Goal: Task Accomplishment & Management: Manage account settings

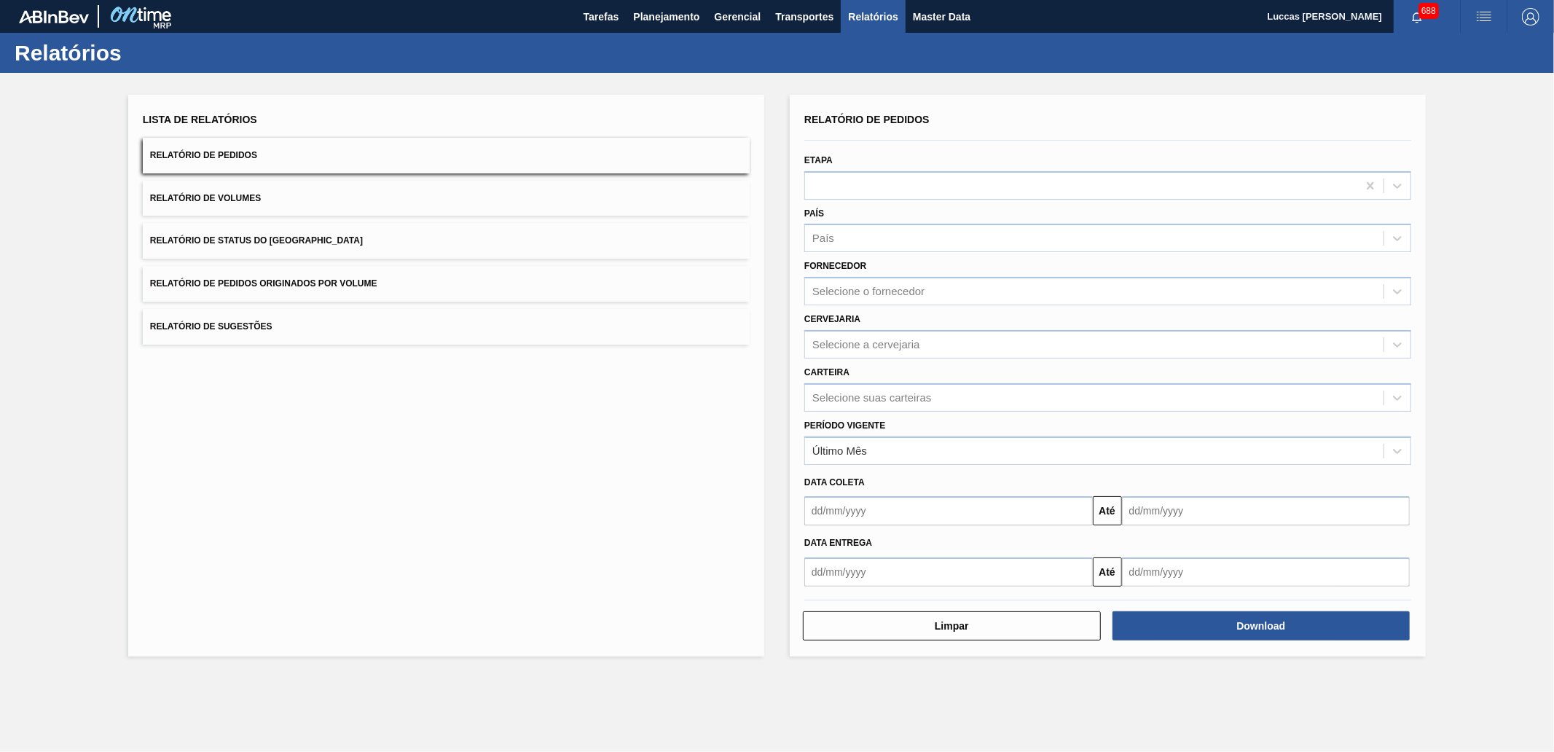
click at [891, 412] on div "Período Vigente Último Mês" at bounding box center [1108, 438] width 619 height 53
click at [861, 238] on div "País" at bounding box center [1094, 238] width 579 height 21
type input "bras"
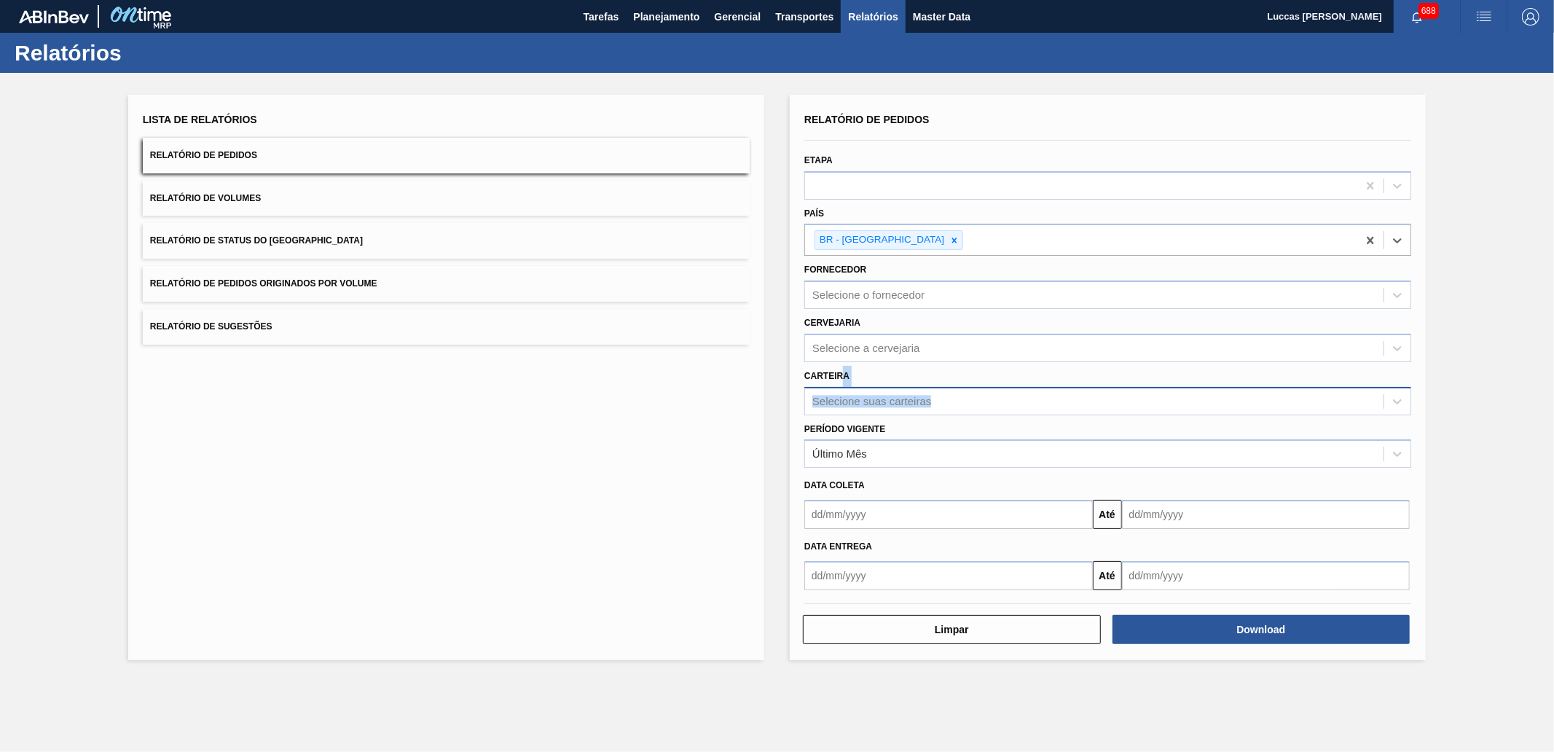
click at [843, 383] on div "Carteira Selecione suas carteiras" at bounding box center [1107, 391] width 607 height 50
click at [840, 395] on div "Selecione suas carteiras" at bounding box center [871, 401] width 119 height 12
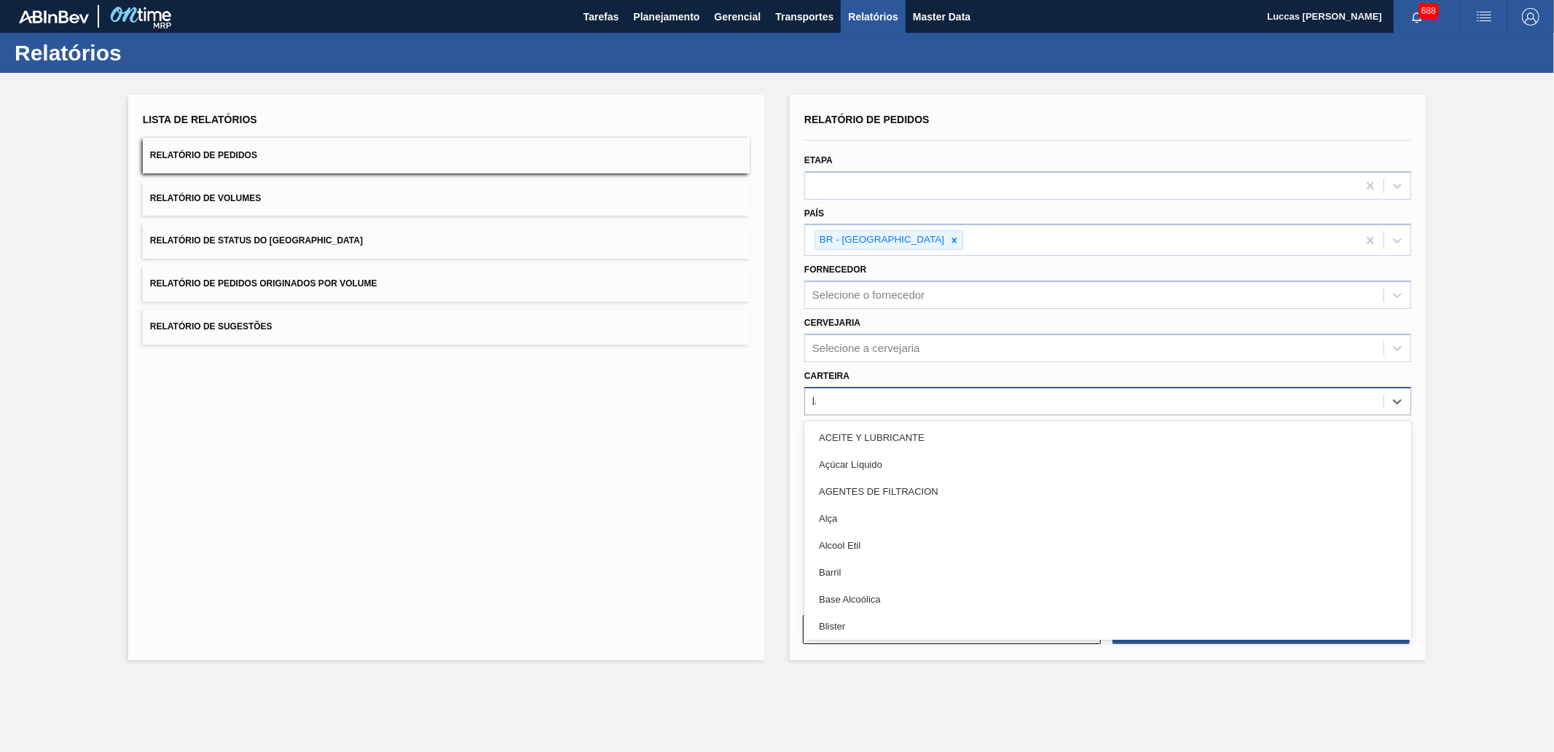
type input "lata"
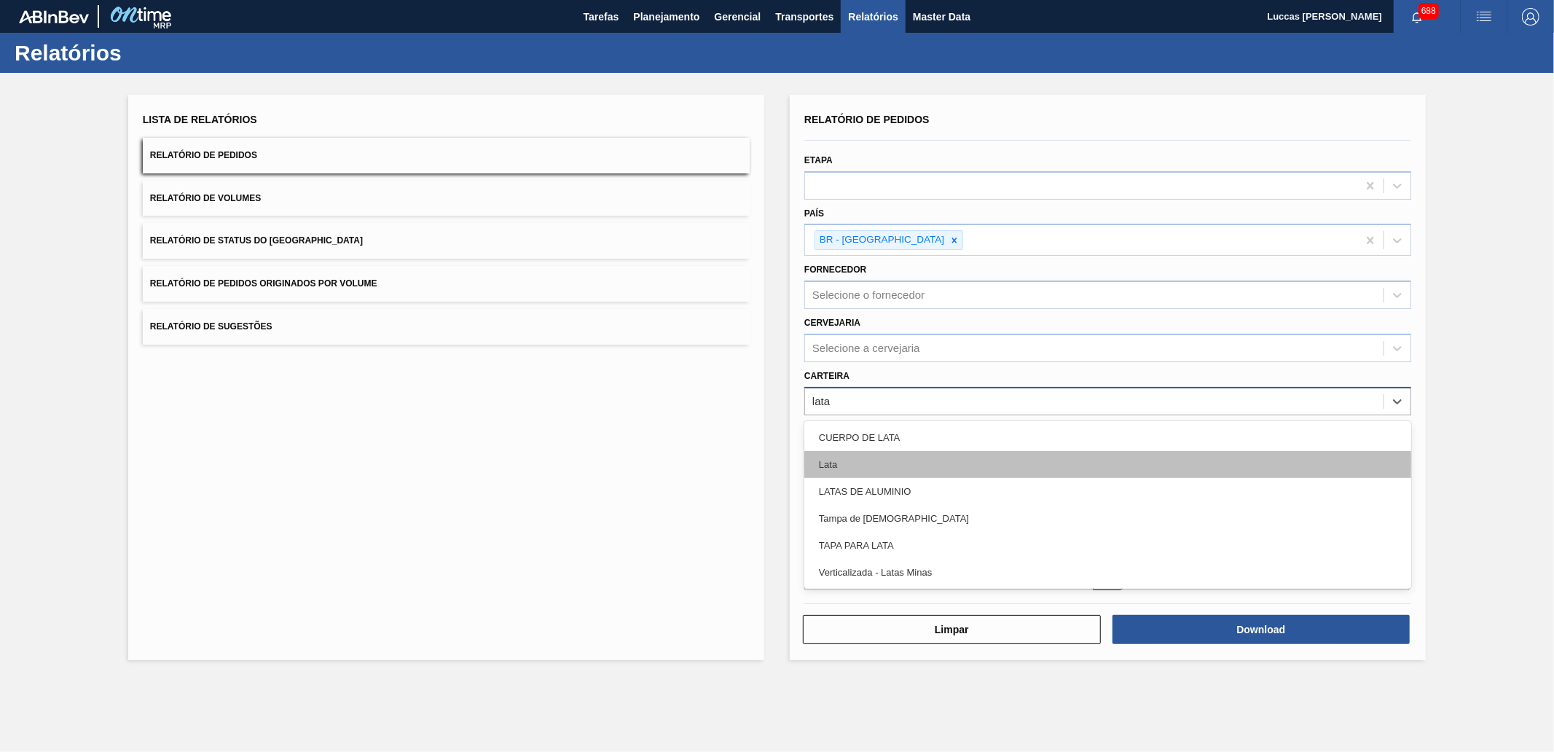
click at [841, 464] on div "Lata" at bounding box center [1107, 464] width 607 height 27
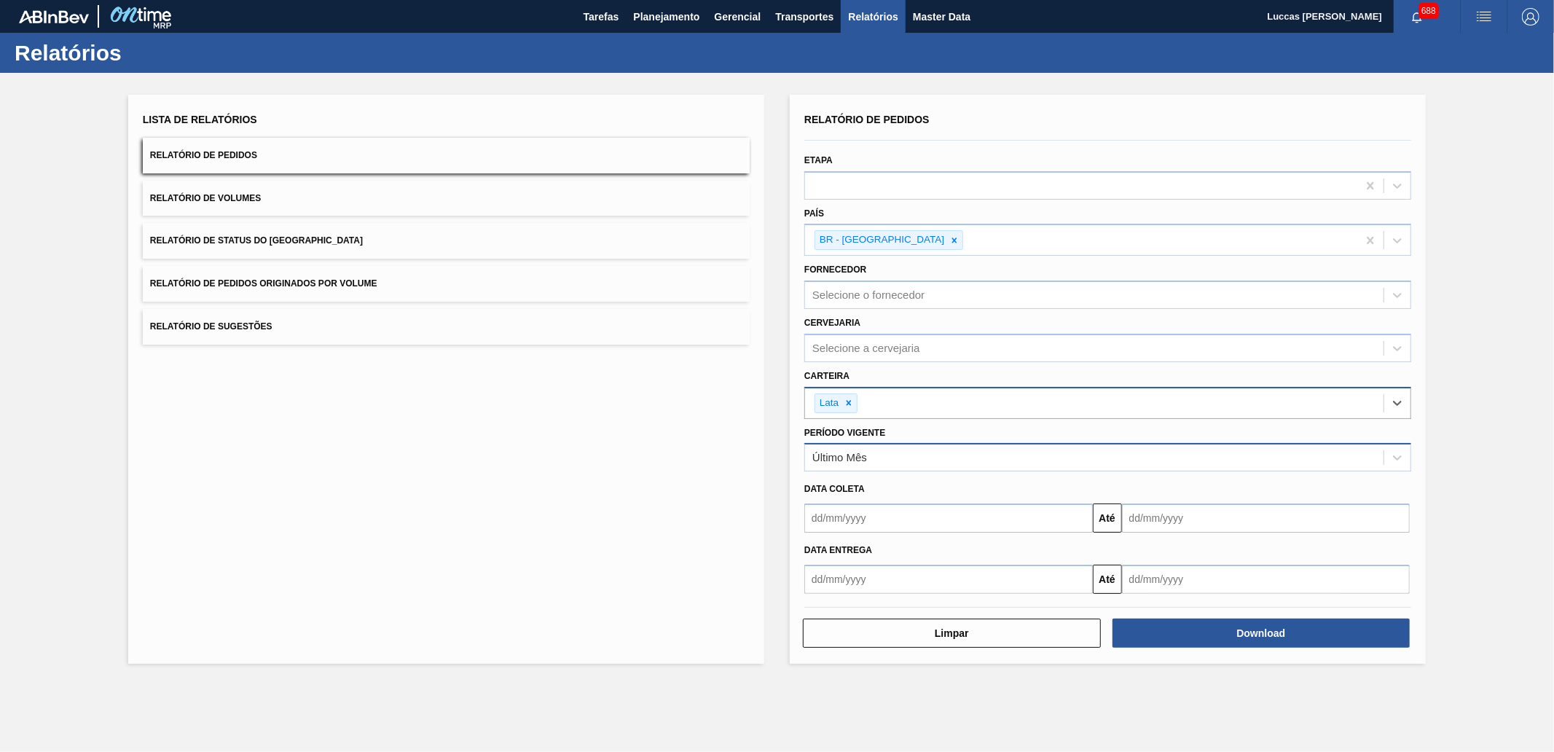
click at [834, 452] on div "Último Mês" at bounding box center [839, 458] width 55 height 12
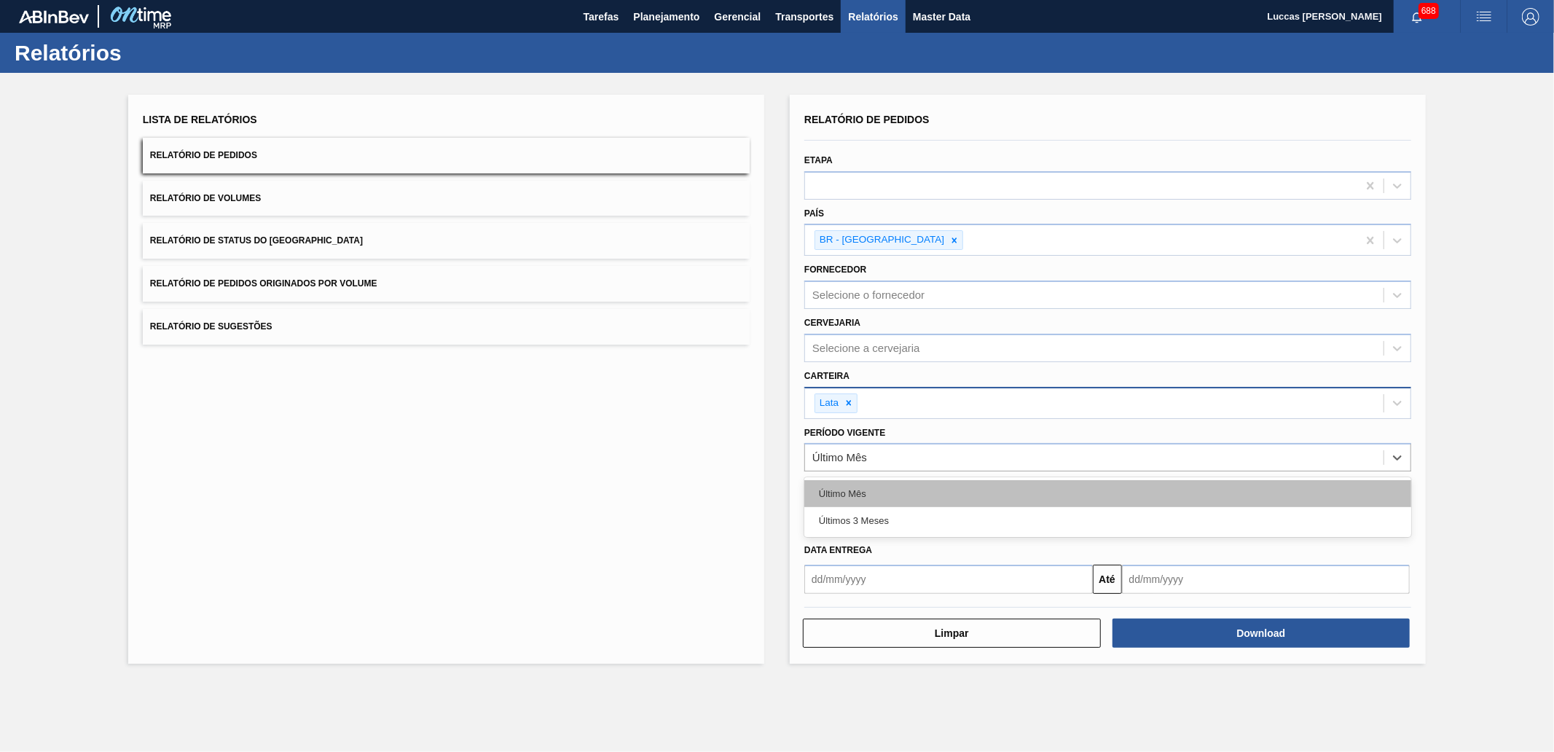
click at [864, 491] on div "Último Mês" at bounding box center [1107, 493] width 607 height 27
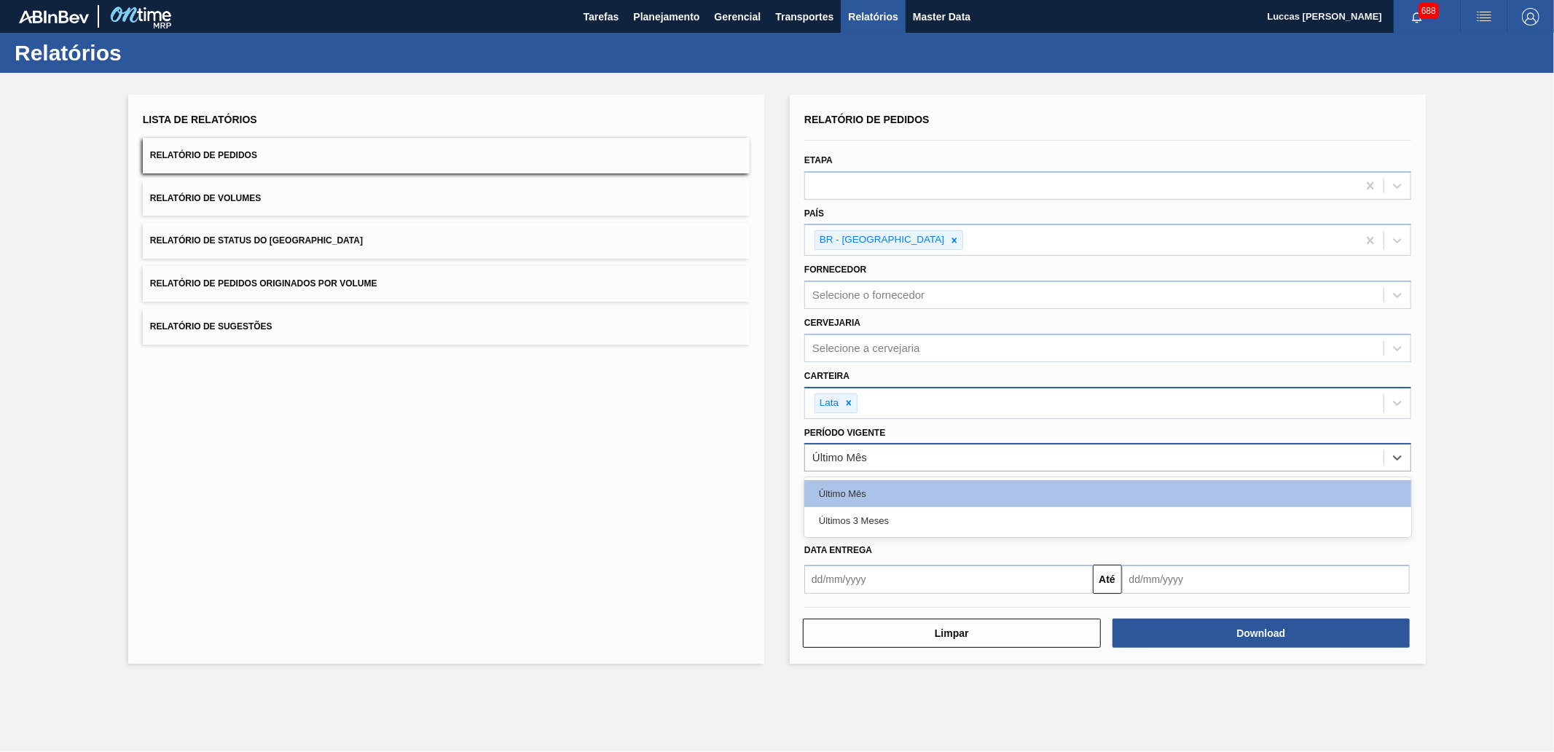
click at [893, 455] on div "Último Mês" at bounding box center [1094, 457] width 579 height 21
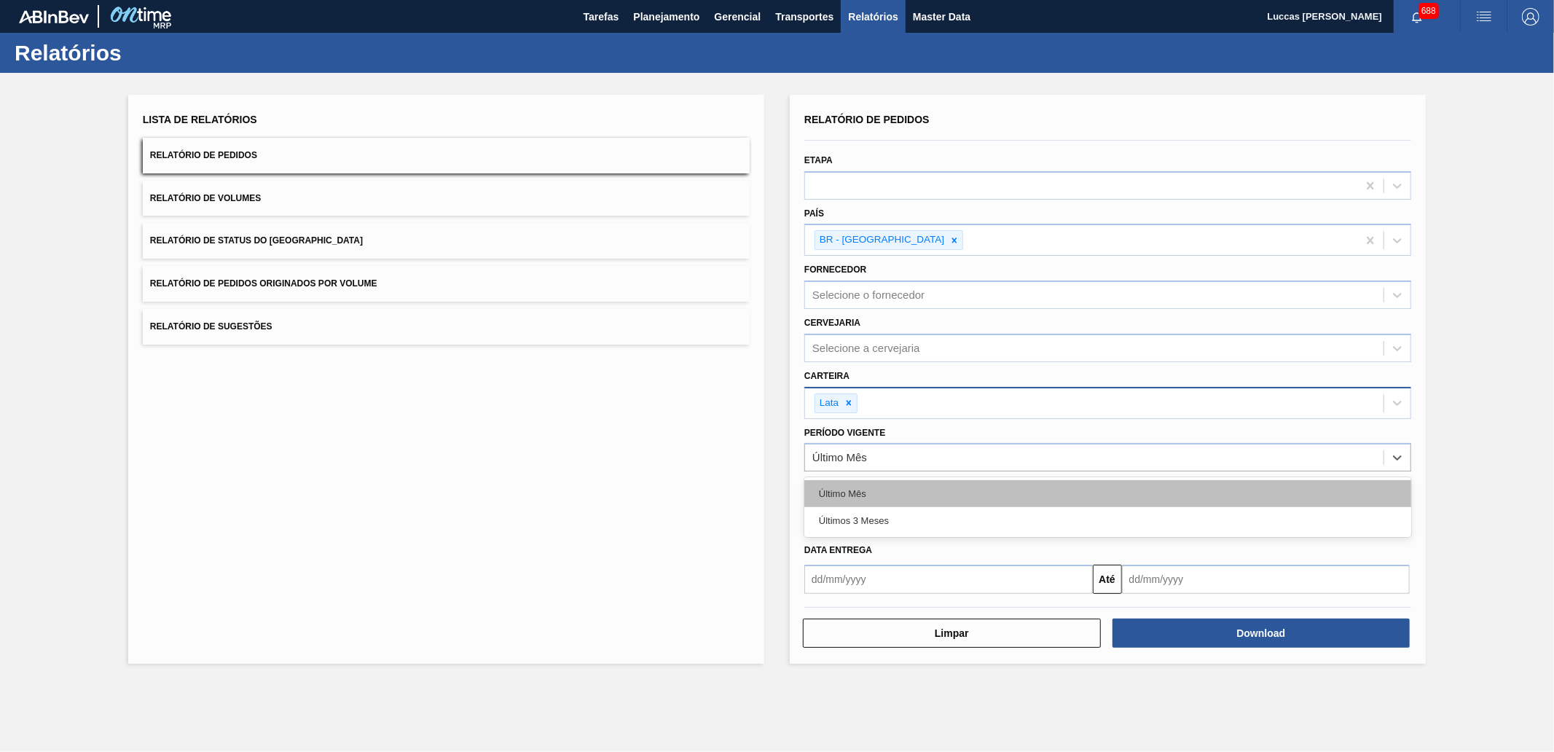
click at [885, 482] on div "Último Mês" at bounding box center [1107, 493] width 607 height 27
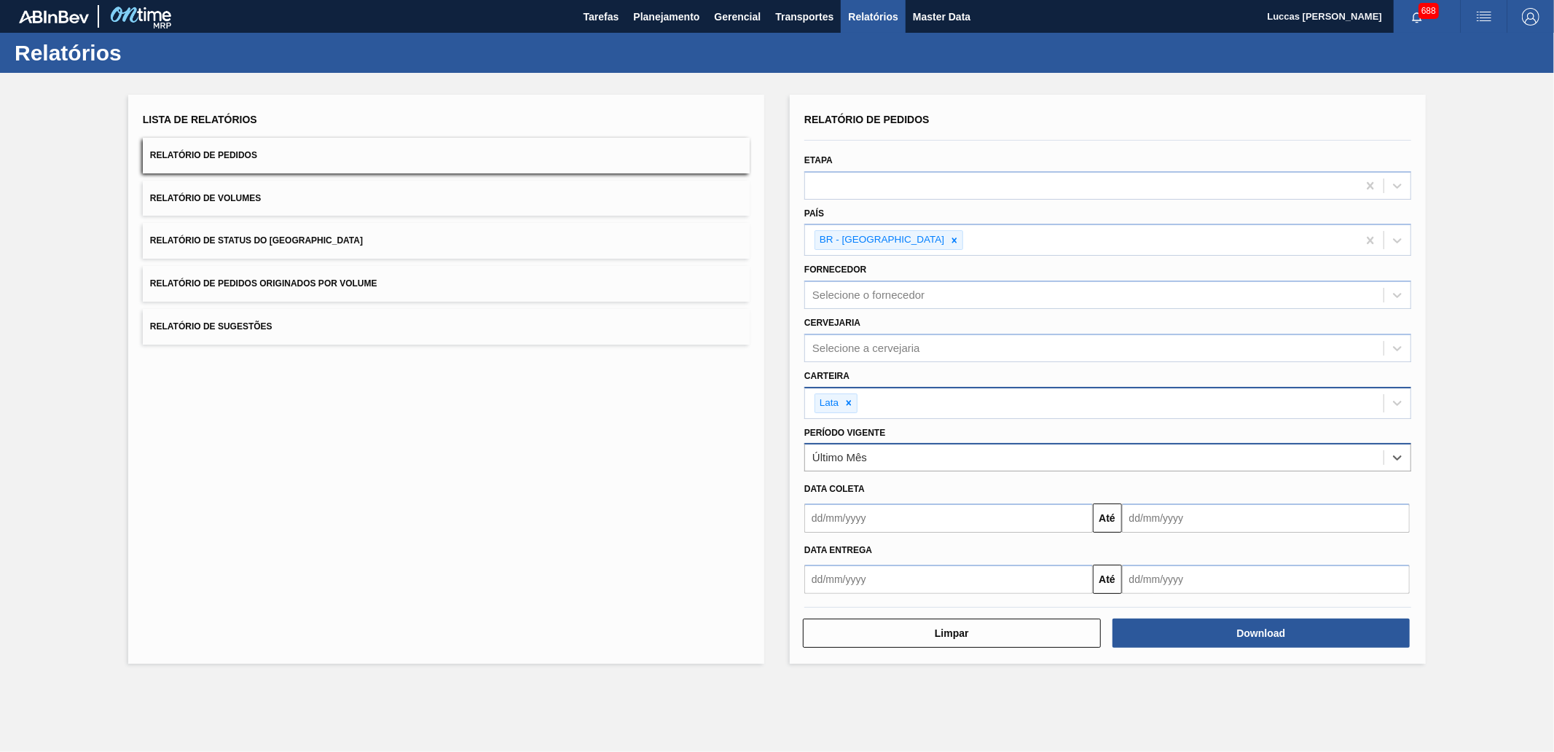
click at [938, 452] on div "Último Mês" at bounding box center [1094, 457] width 579 height 21
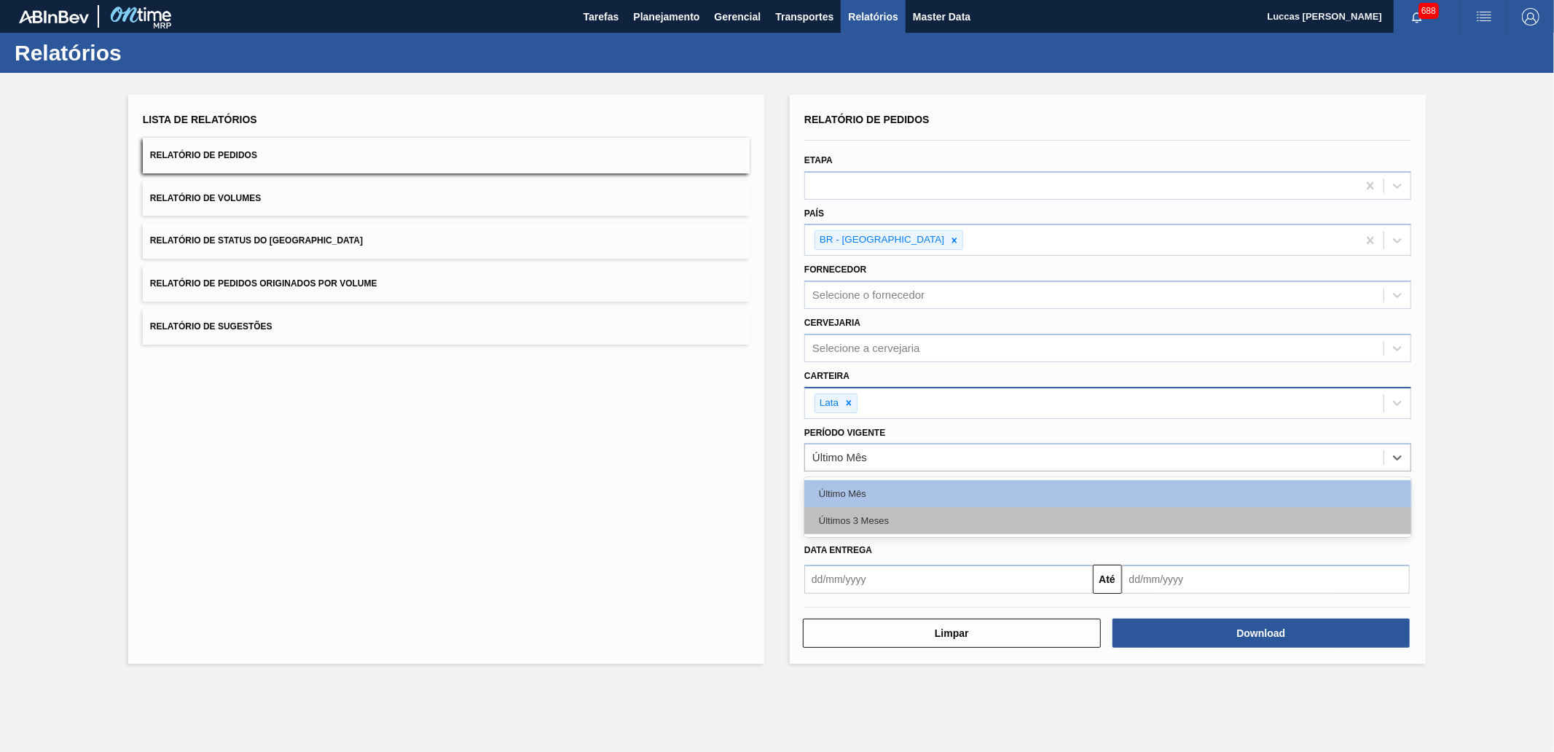
click at [916, 511] on div "Últimos 3 Meses" at bounding box center [1107, 520] width 607 height 27
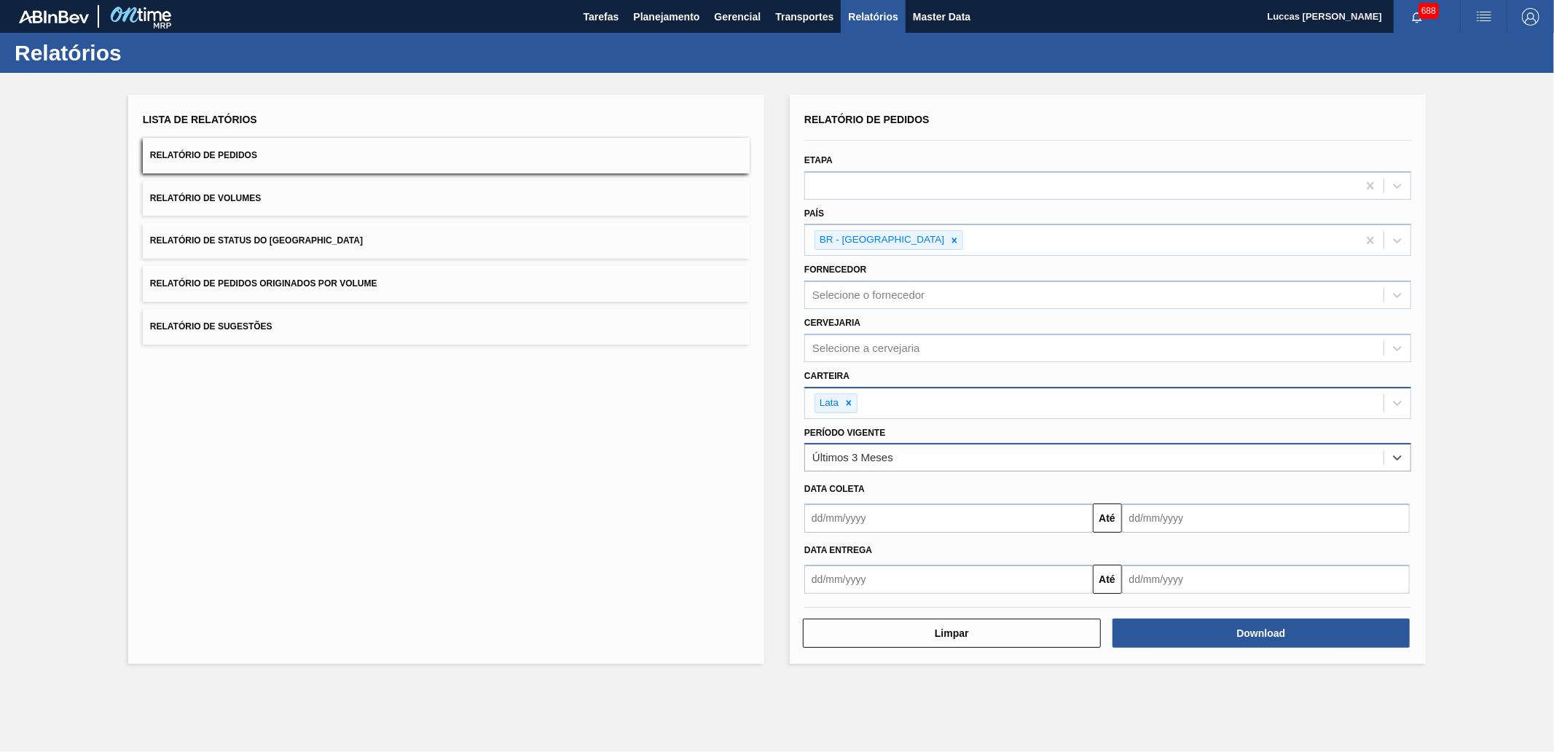
click at [889, 452] on div "Últimos 3 Meses" at bounding box center [852, 458] width 81 height 12
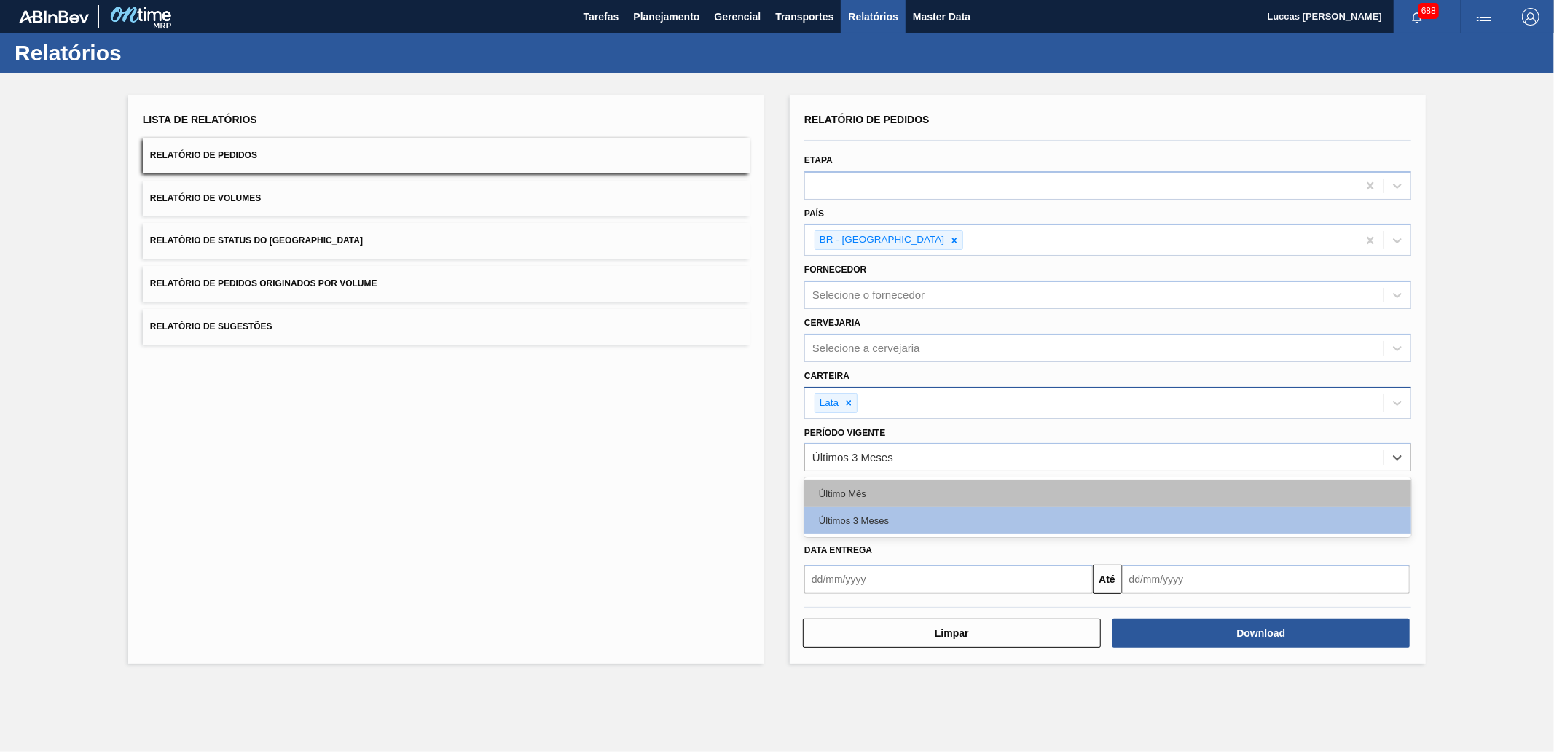
click at [862, 490] on div "Último Mês" at bounding box center [1107, 493] width 607 height 27
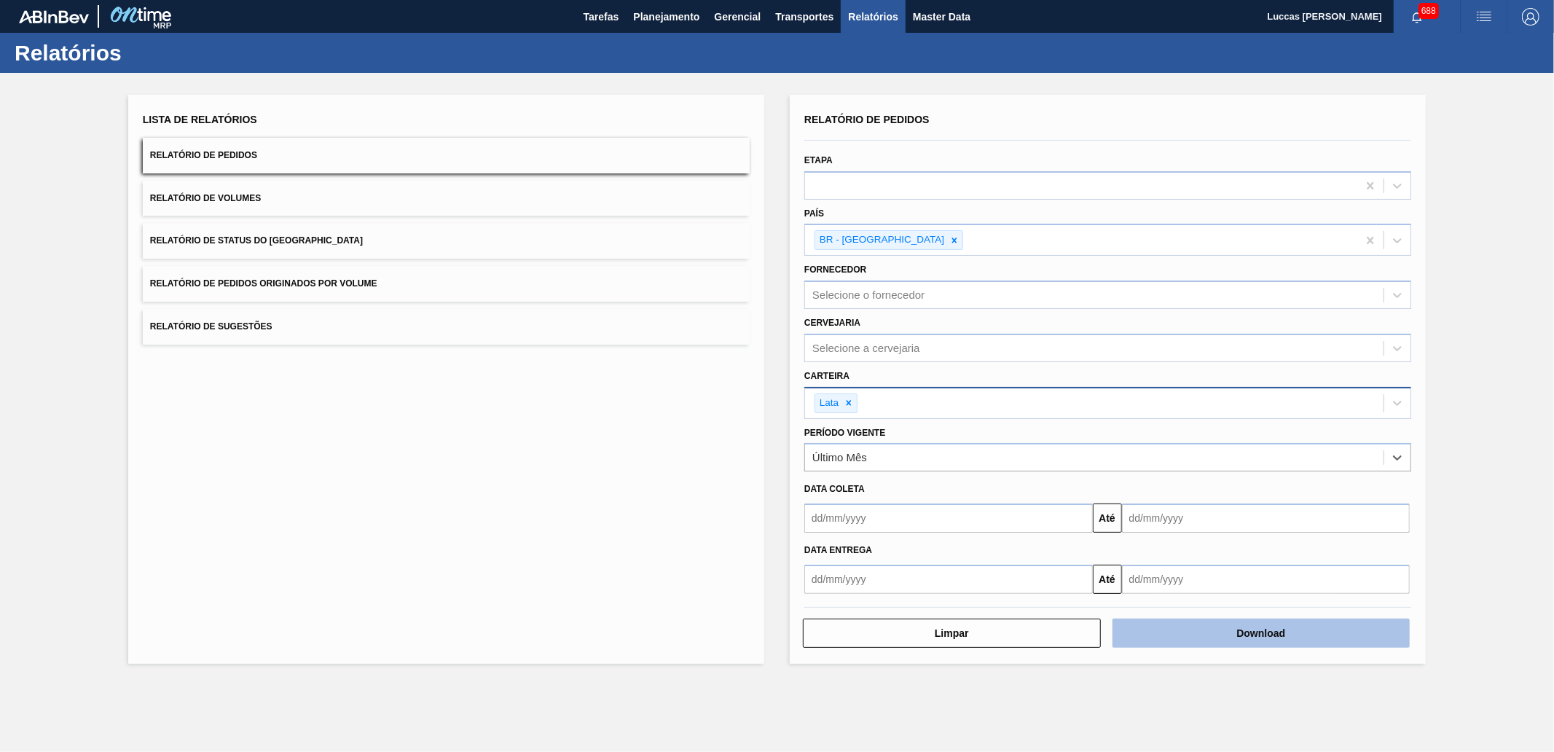
click at [1196, 631] on button "Download" at bounding box center [1262, 633] width 298 height 29
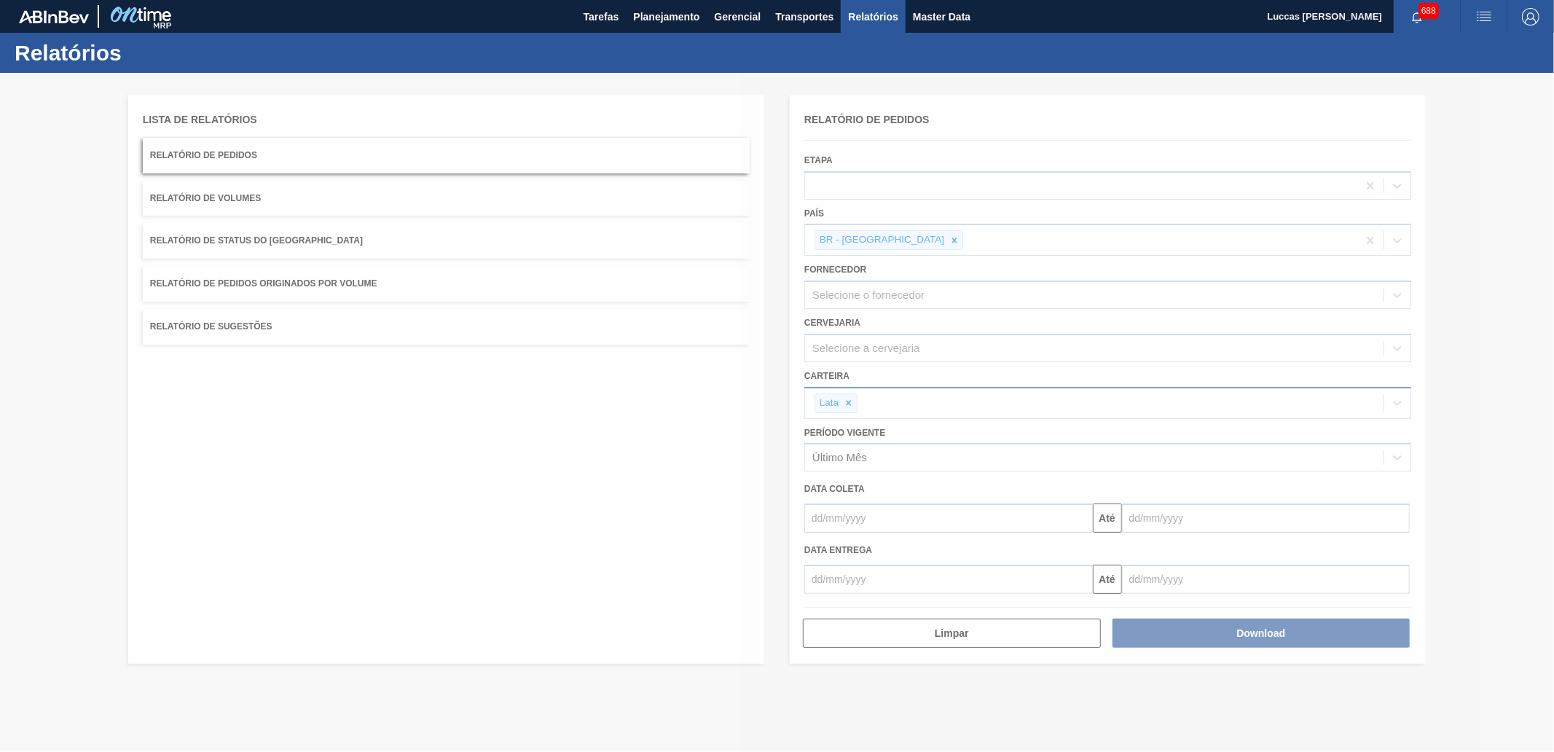
click at [1484, 245] on div at bounding box center [777, 412] width 1554 height 679
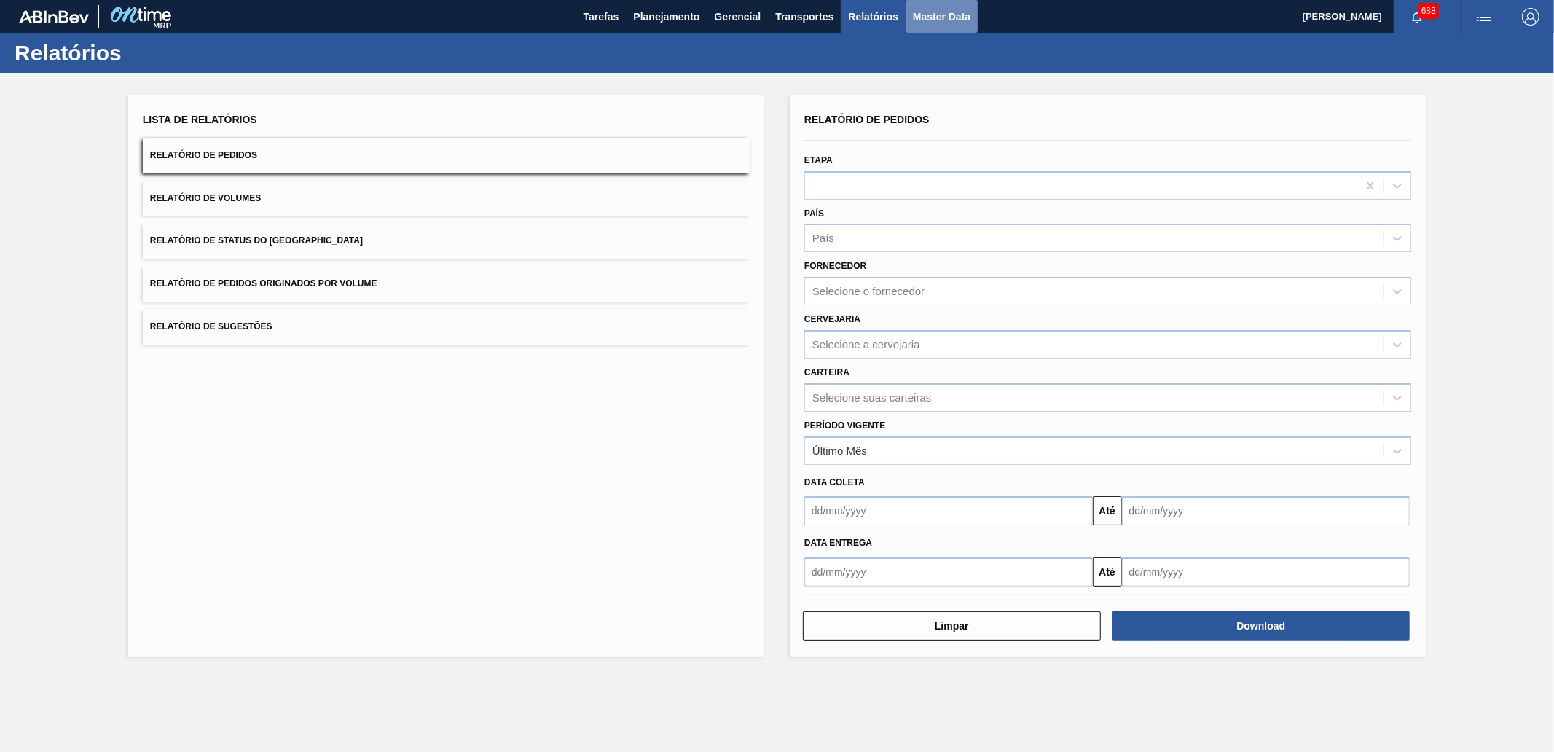
click at [971, 18] on button "Master Data" at bounding box center [942, 16] width 72 height 33
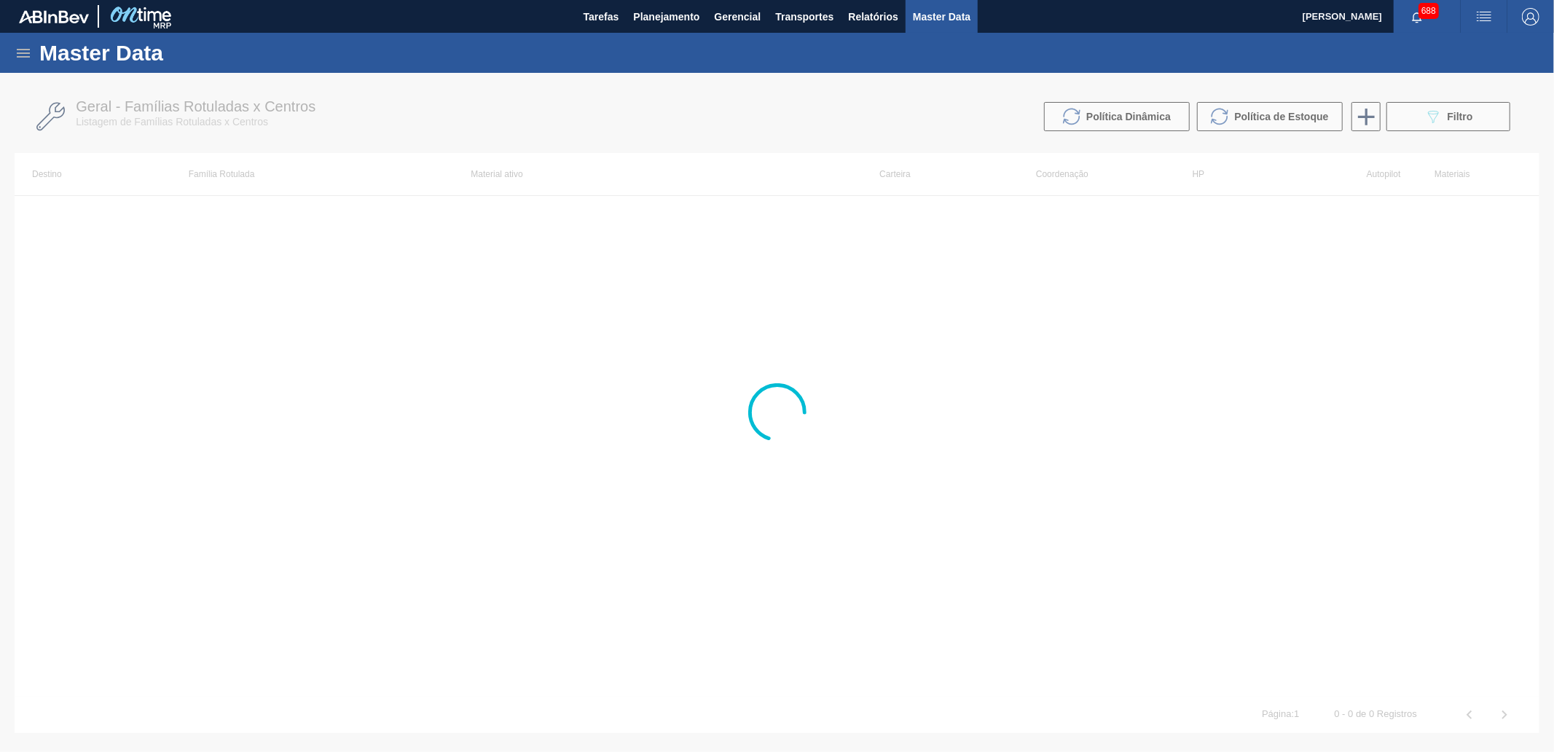
click at [17, 58] on icon at bounding box center [23, 52] width 17 height 17
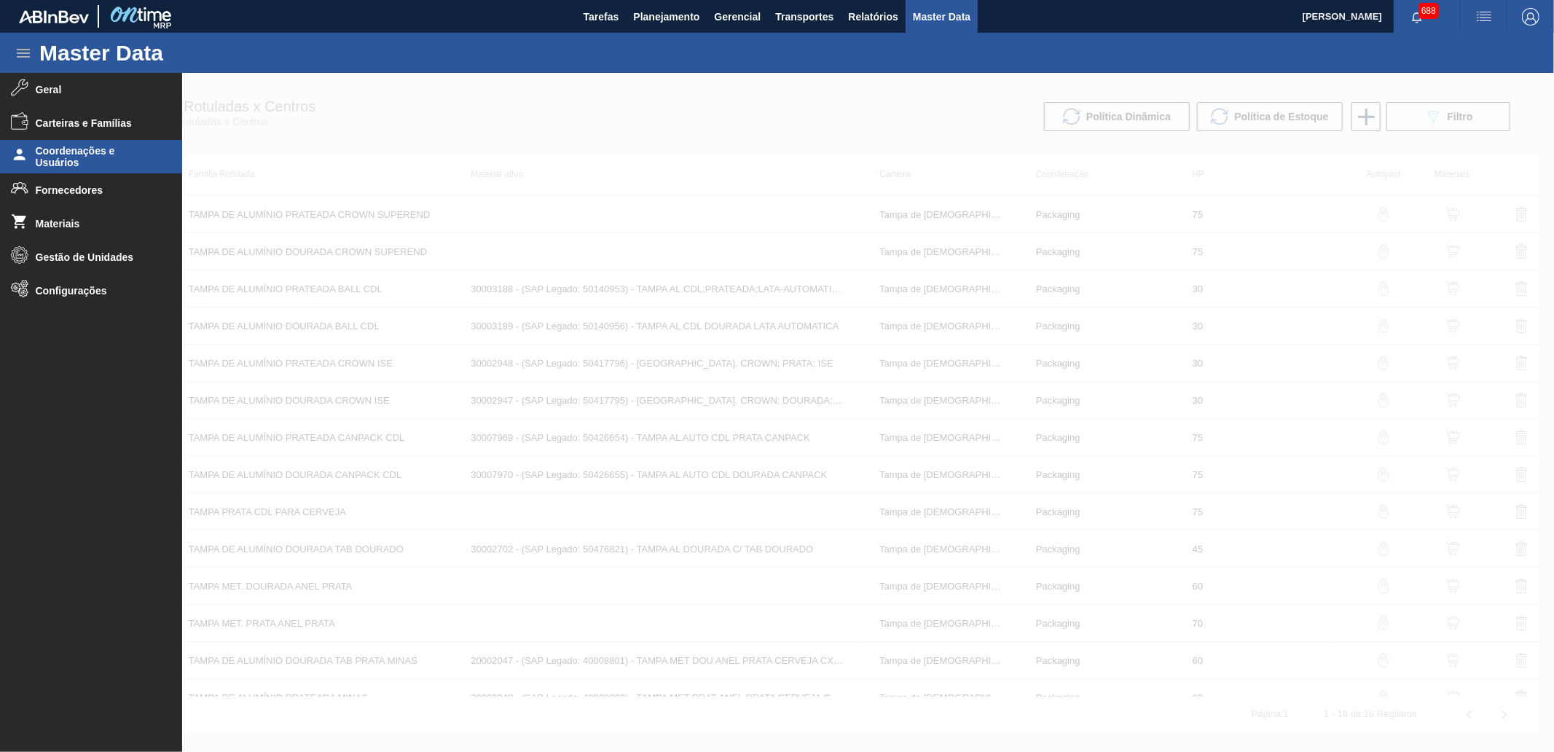
click at [100, 157] on span "Coordenações e Usuários" at bounding box center [96, 156] width 120 height 23
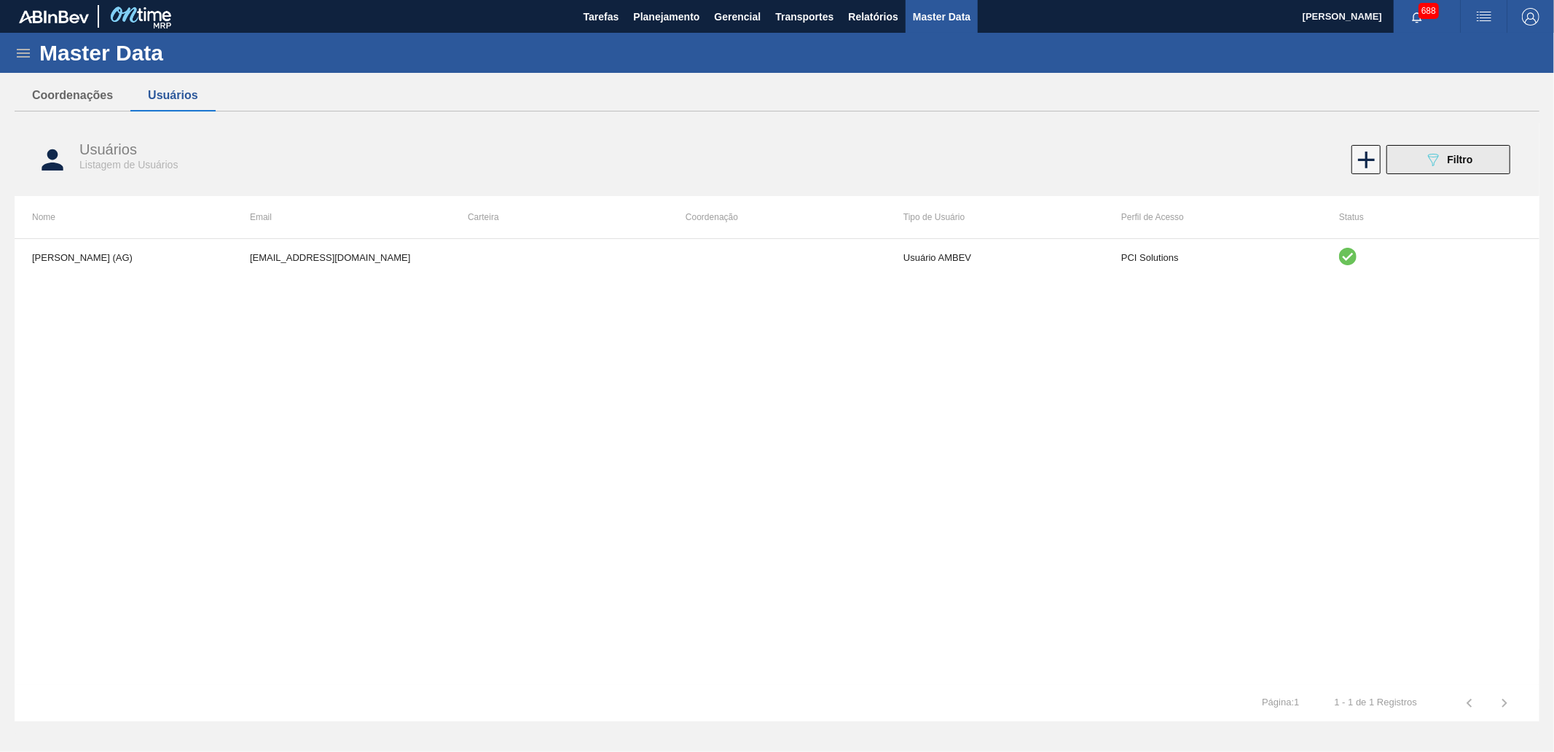
click at [1408, 152] on button "089F7B8B-B2A5-4AFE-B5C0-19BA573D28AC Filtro" at bounding box center [1449, 159] width 124 height 29
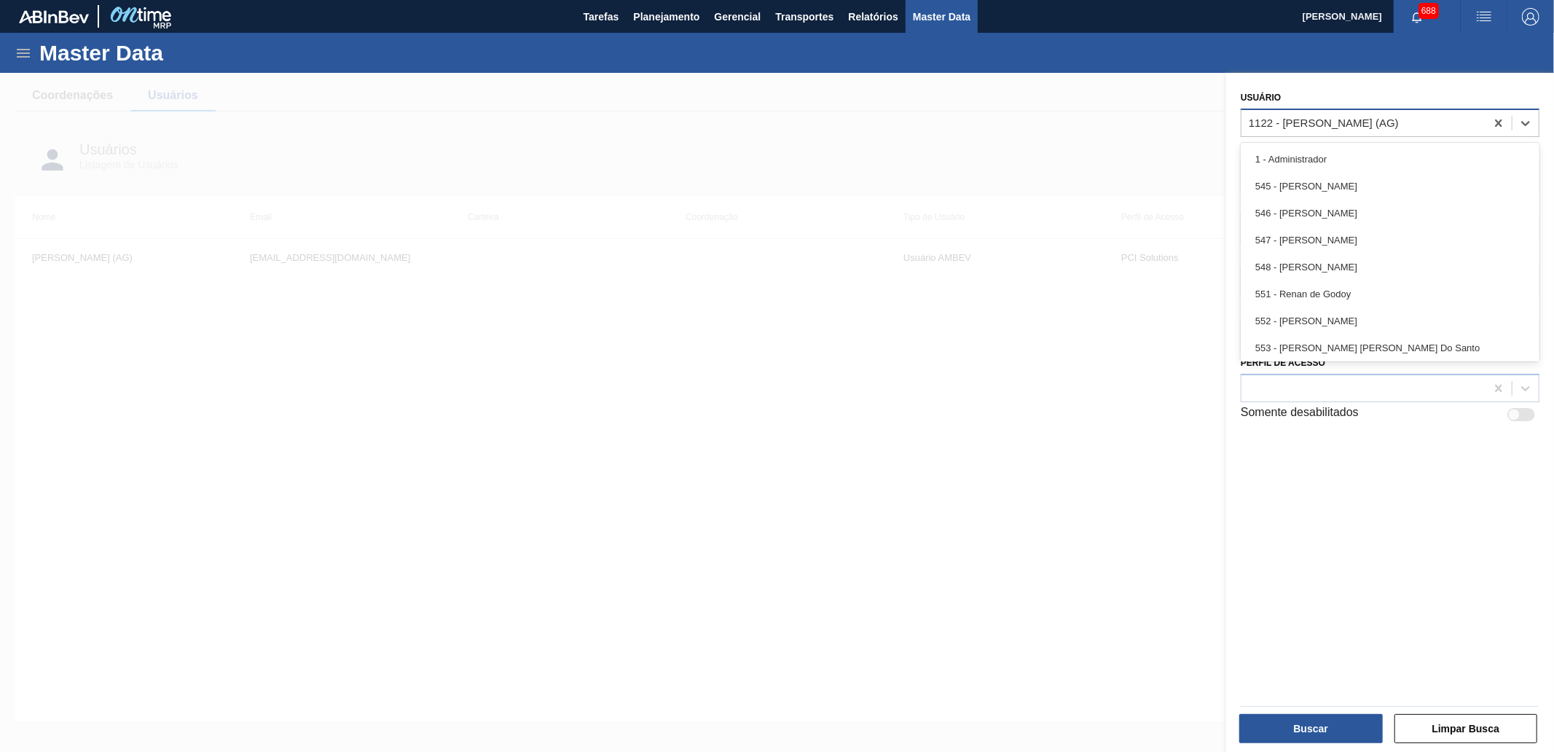
click at [1293, 122] on div "1122 - Luã Medina Gonçalves (AG)" at bounding box center [1324, 123] width 150 height 12
type input "leandro"
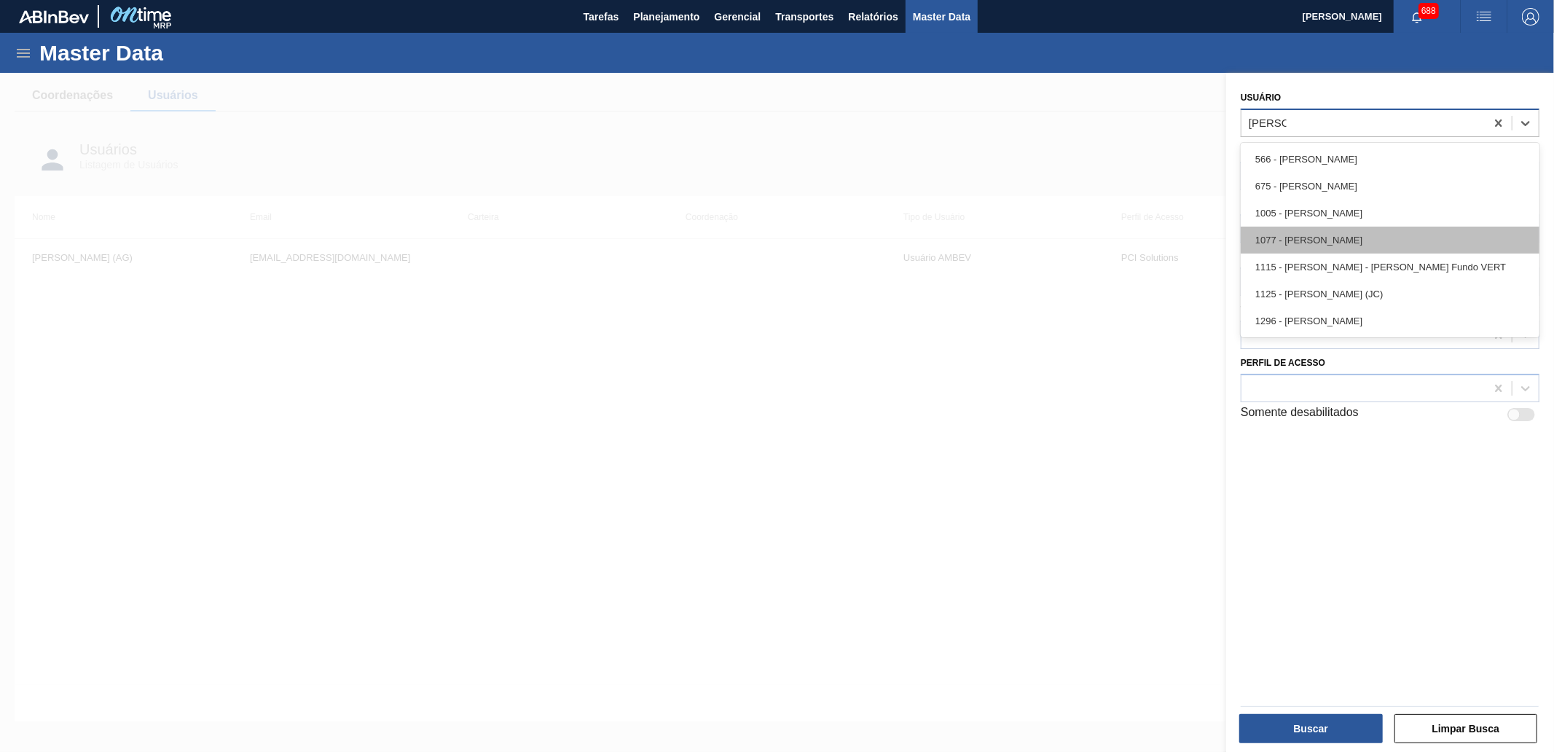
click at [1422, 231] on div "1077 - Leandro Alves Caldeira" at bounding box center [1390, 240] width 299 height 27
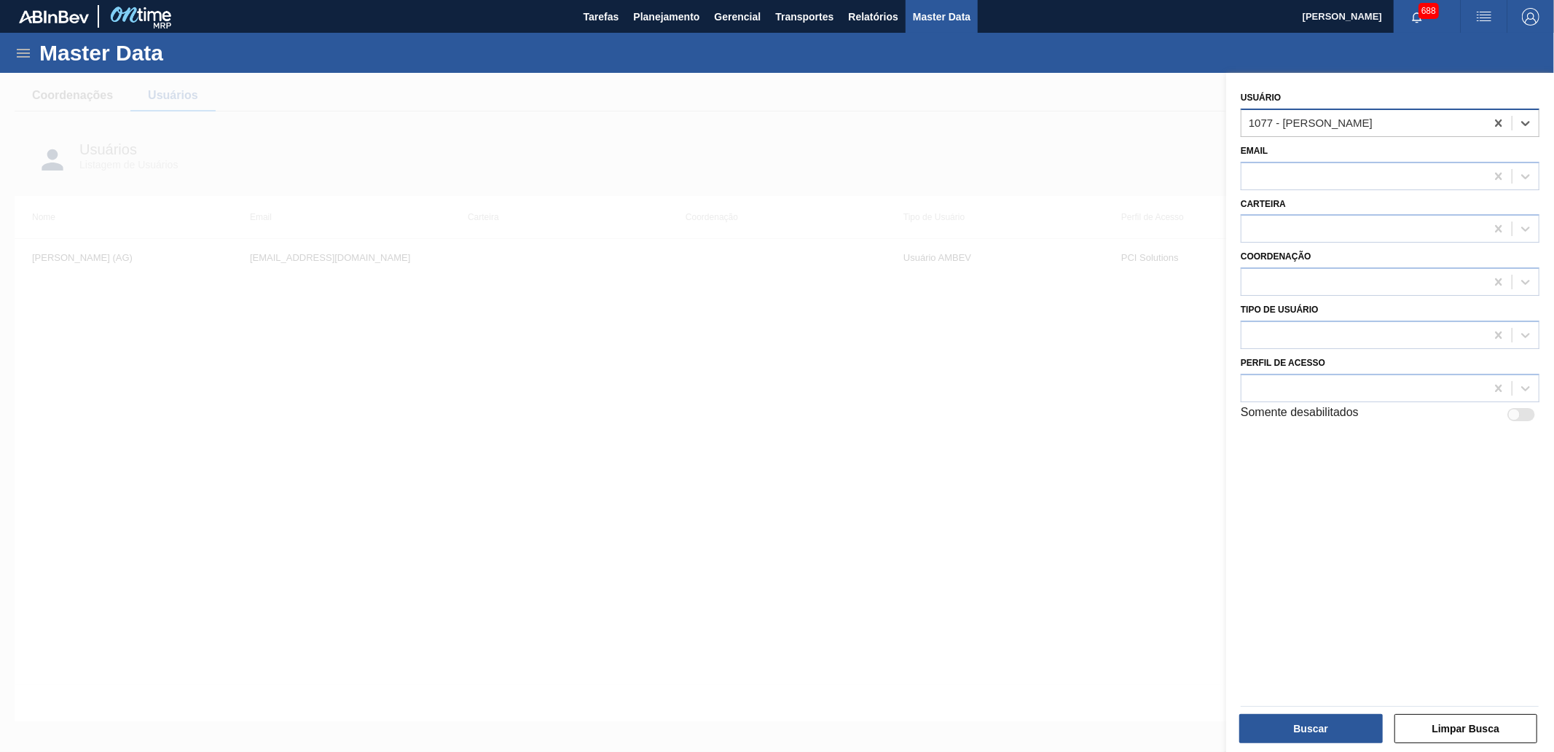
click at [1335, 747] on div "Buscar Limpar Busca" at bounding box center [1384, 721] width 328 height 70
click at [1320, 721] on button "Buscar" at bounding box center [1311, 728] width 144 height 29
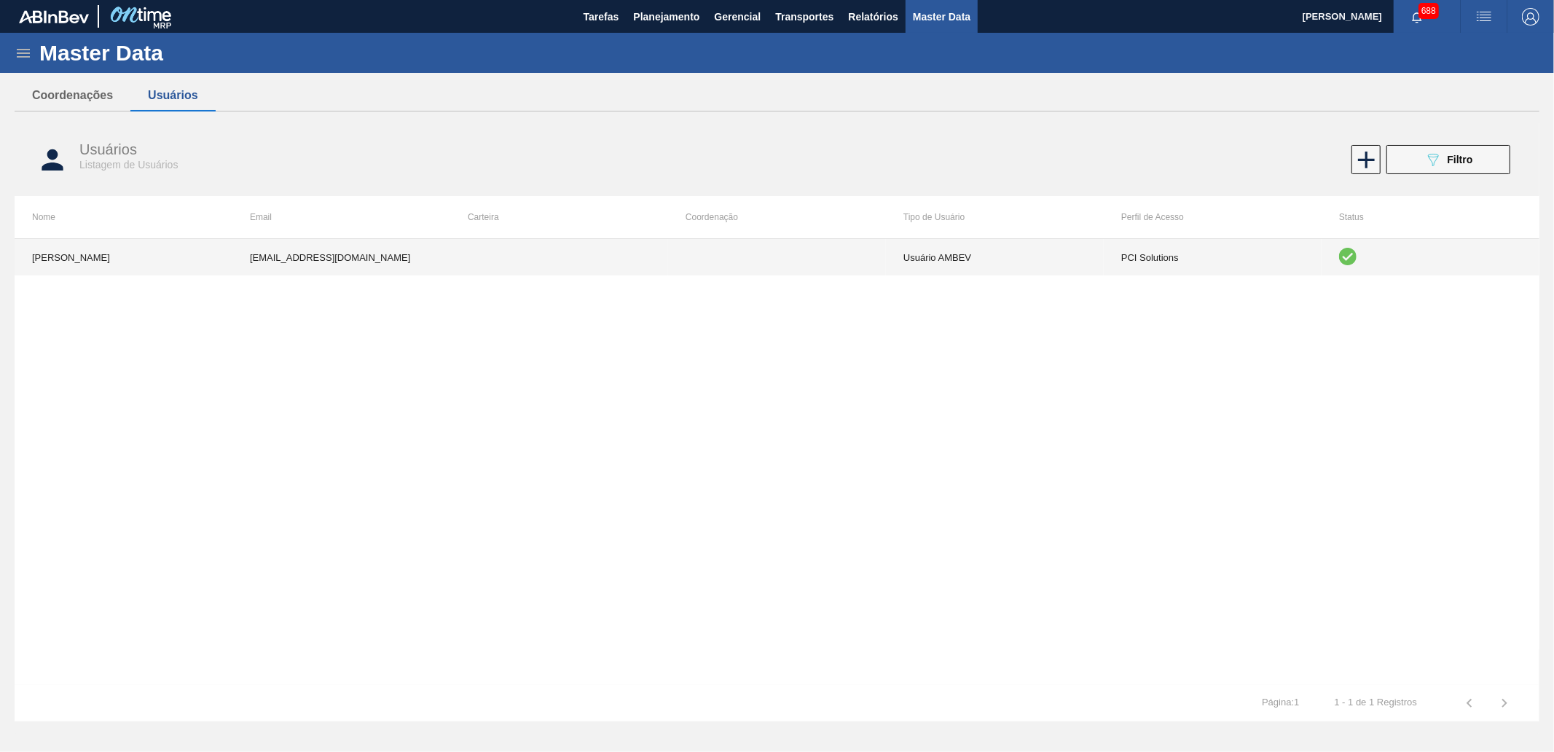
click at [780, 266] on td at bounding box center [777, 257] width 218 height 36
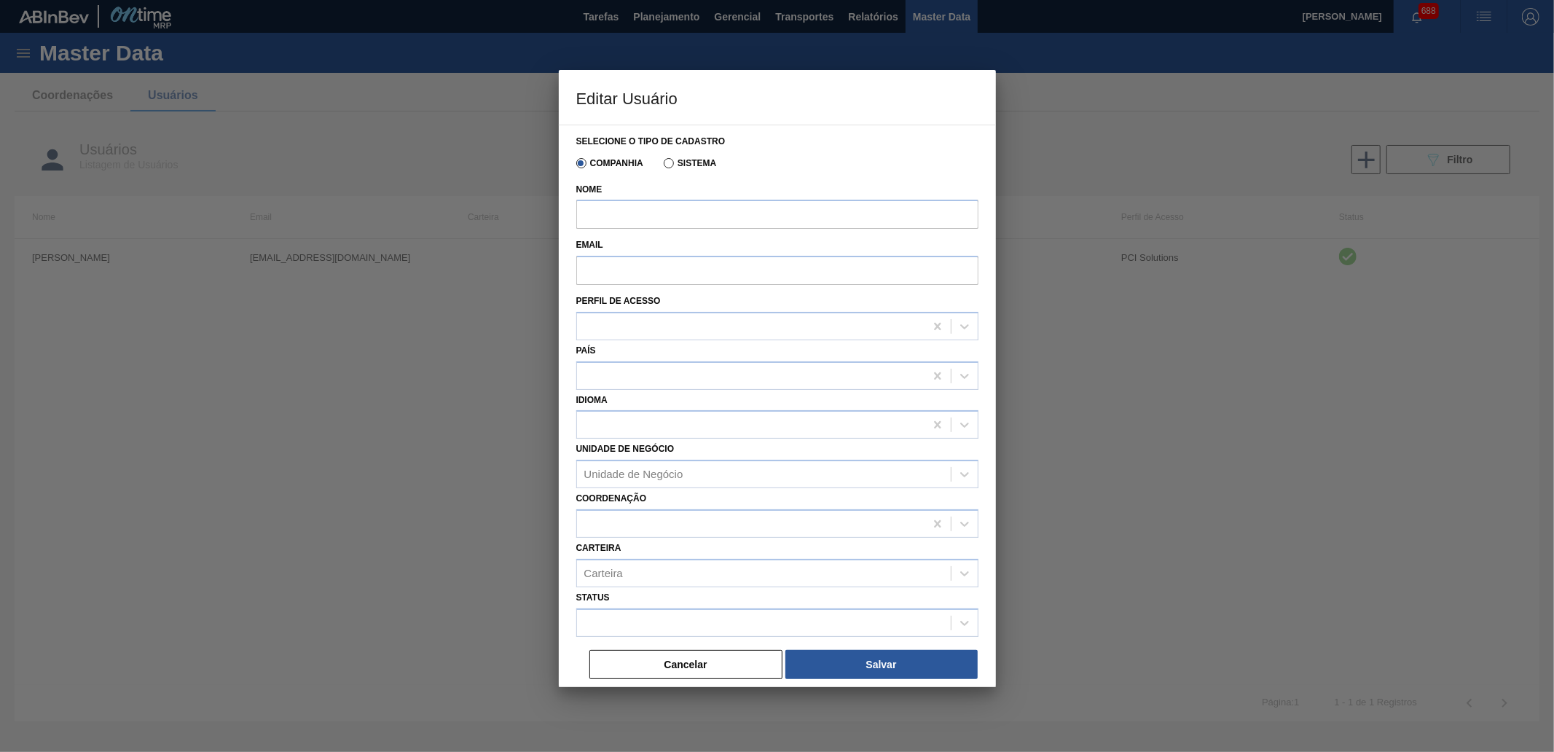
type input "Leandro Alves Caldeira"
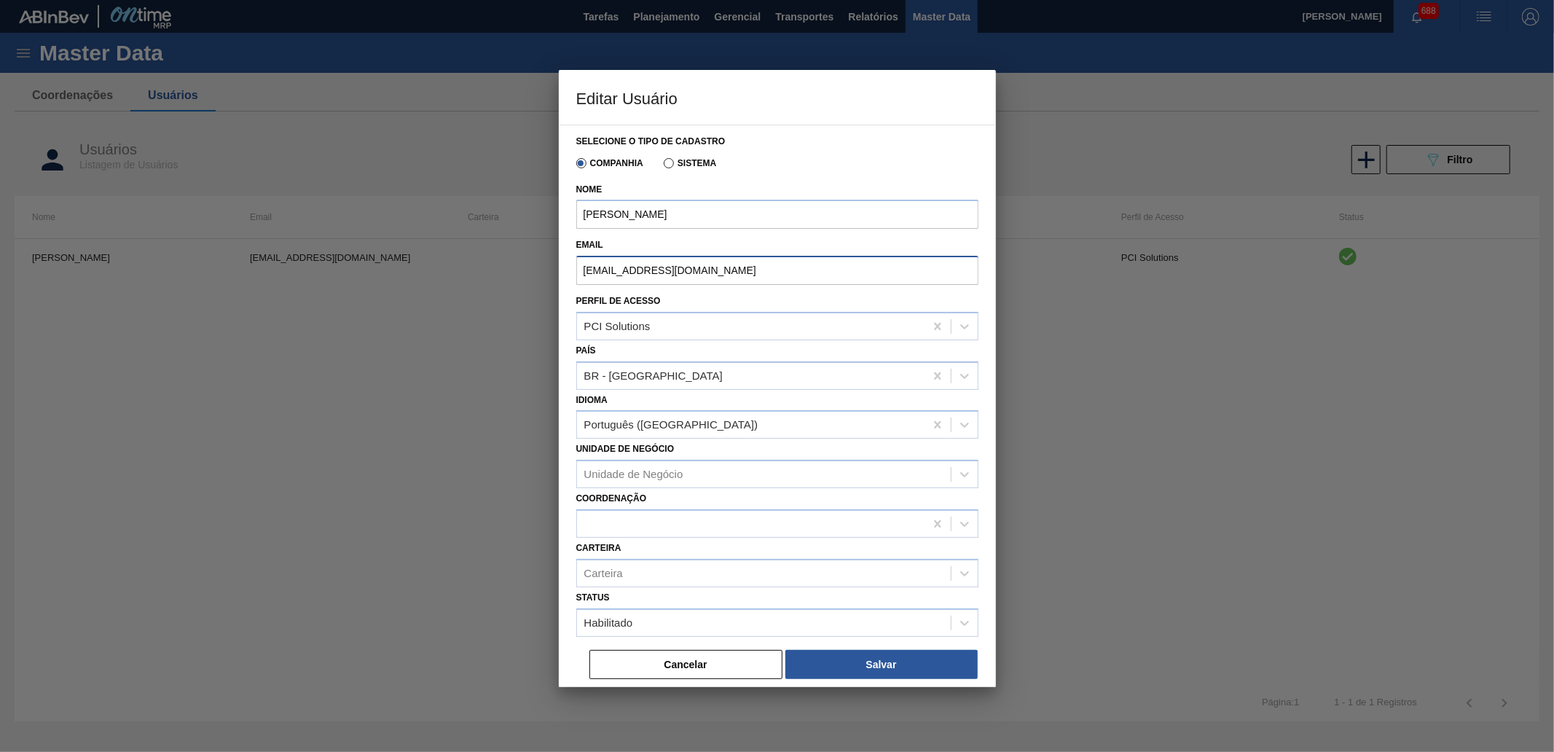
click at [769, 272] on input "99839939@ambev.com.br" at bounding box center [777, 270] width 402 height 29
paste input "b-inbev.com"
type input "99839939@ab-inbev.com"
click at [861, 658] on button "Salvar" at bounding box center [881, 664] width 192 height 29
